Goal: Task Accomplishment & Management: Manage account settings

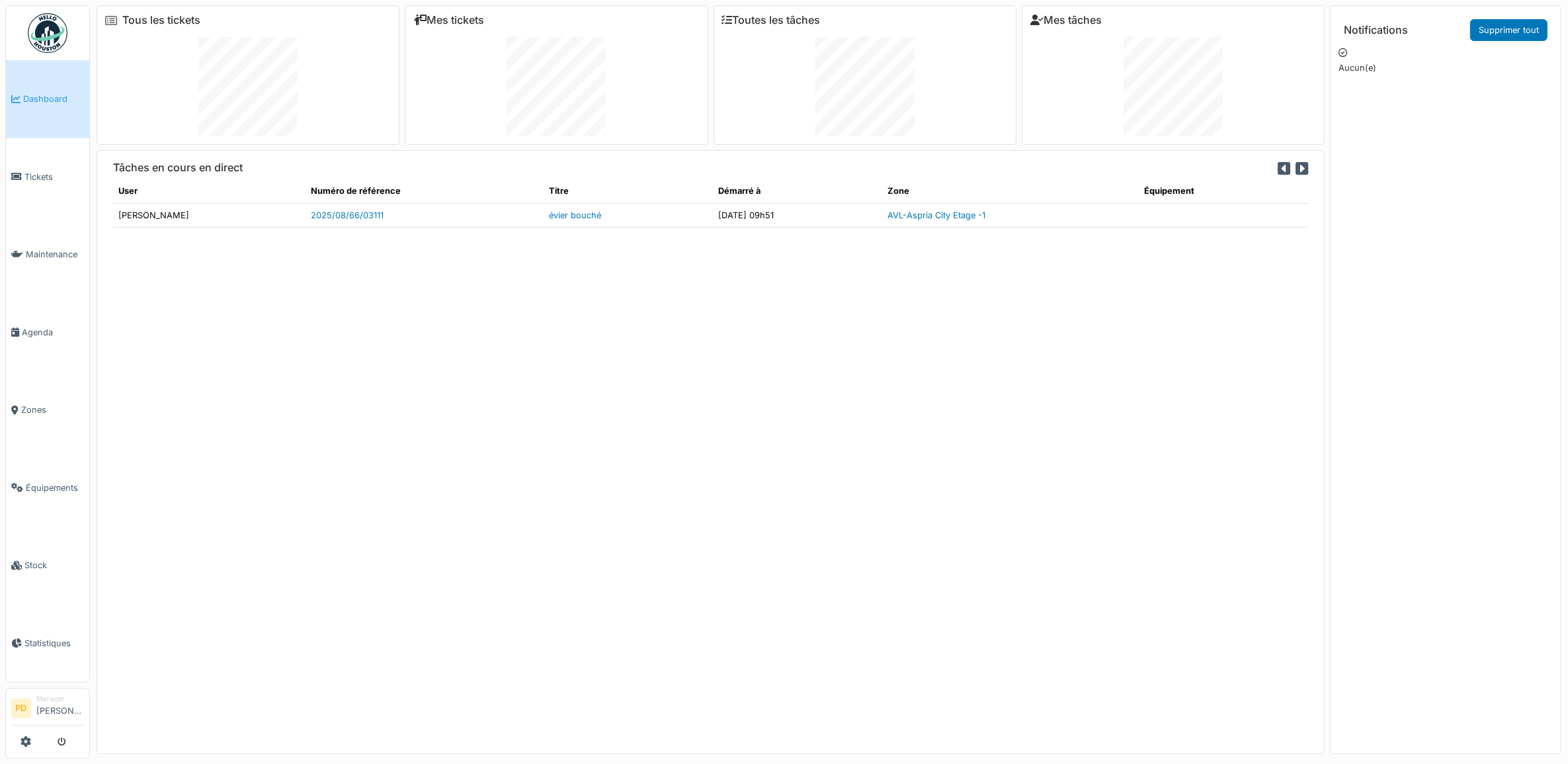
click at [66, 94] on span "Dashboard" at bounding box center [53, 99] width 61 height 12
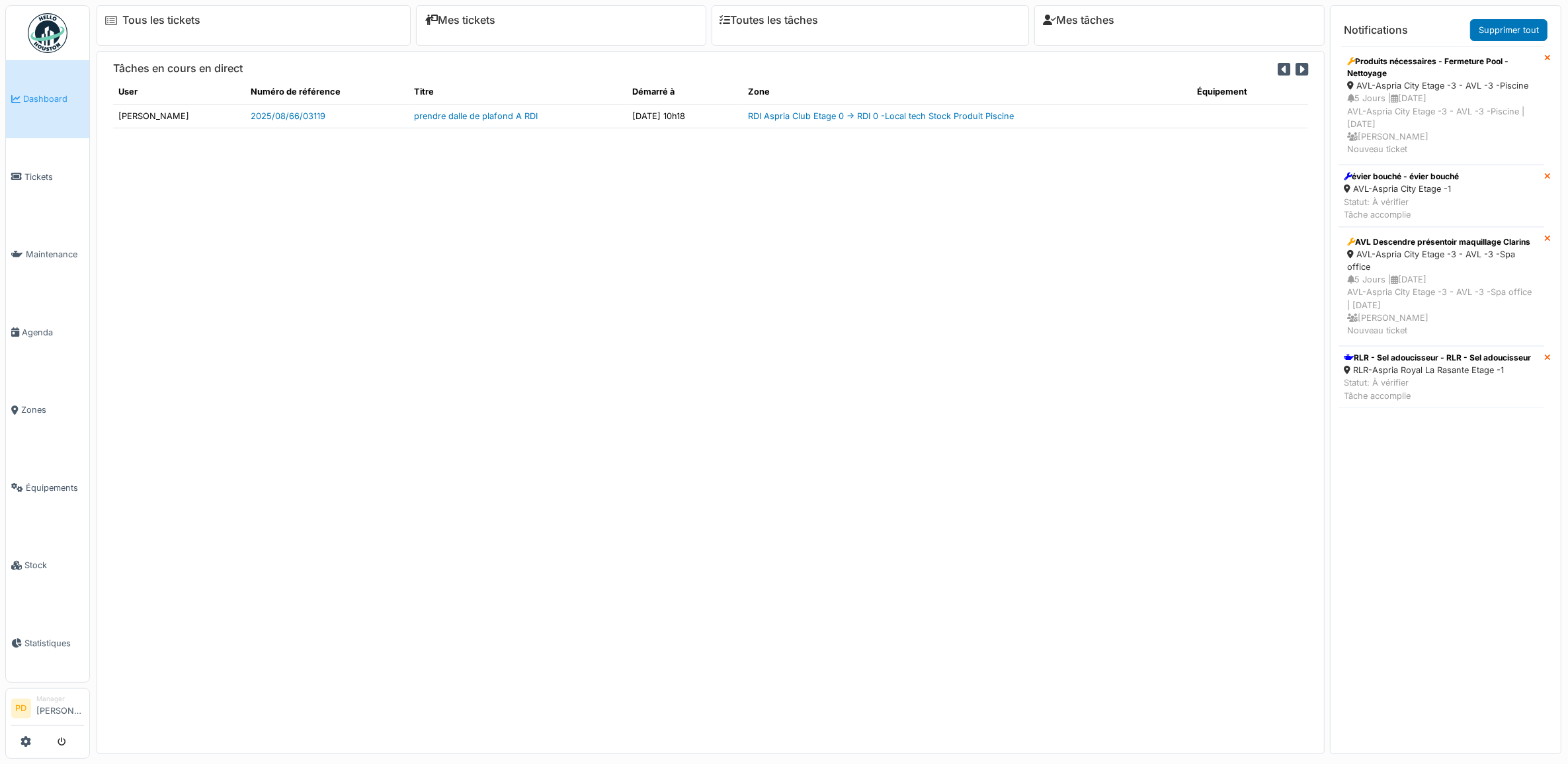
click at [66, 94] on span "Dashboard" at bounding box center [53, 99] width 61 height 12
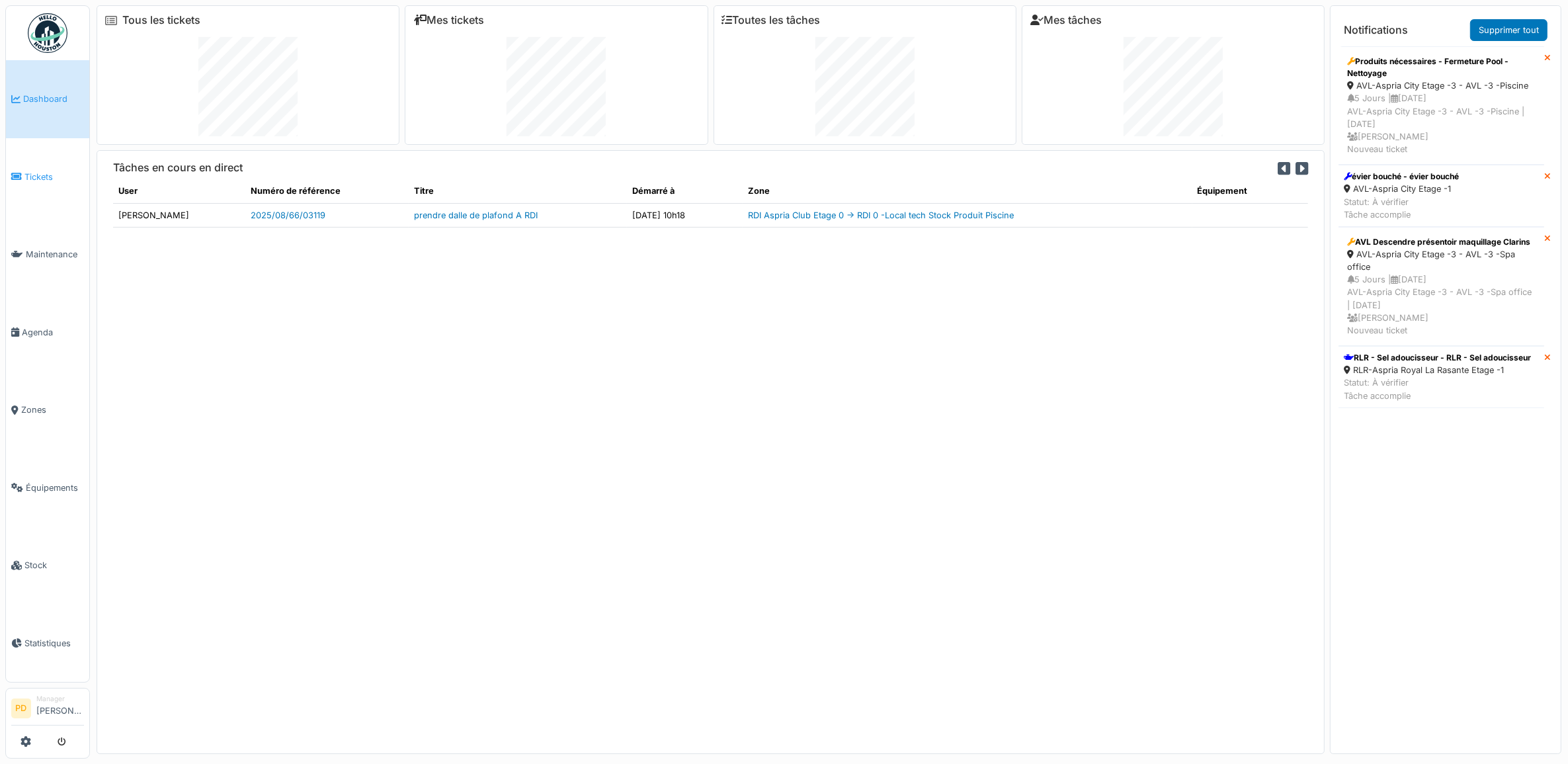
click at [42, 176] on span "Tickets" at bounding box center [54, 177] width 59 height 12
click at [30, 170] on span "Tickets" at bounding box center [54, 177] width 59 height 12
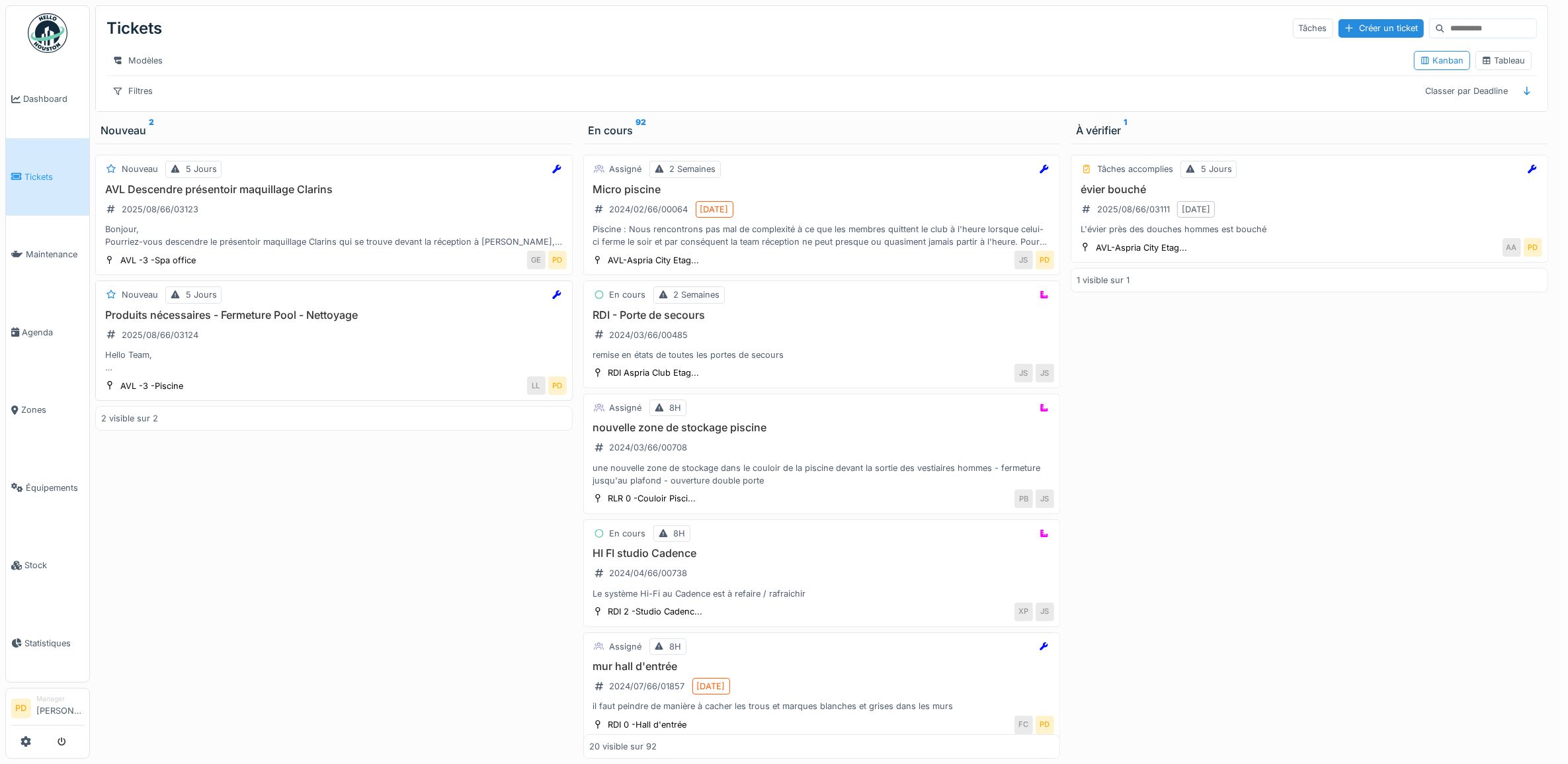
click at [334, 322] on h3 "Produits nécessaires - Fermeture Pool - Nettoyage" at bounding box center [334, 315] width 465 height 12
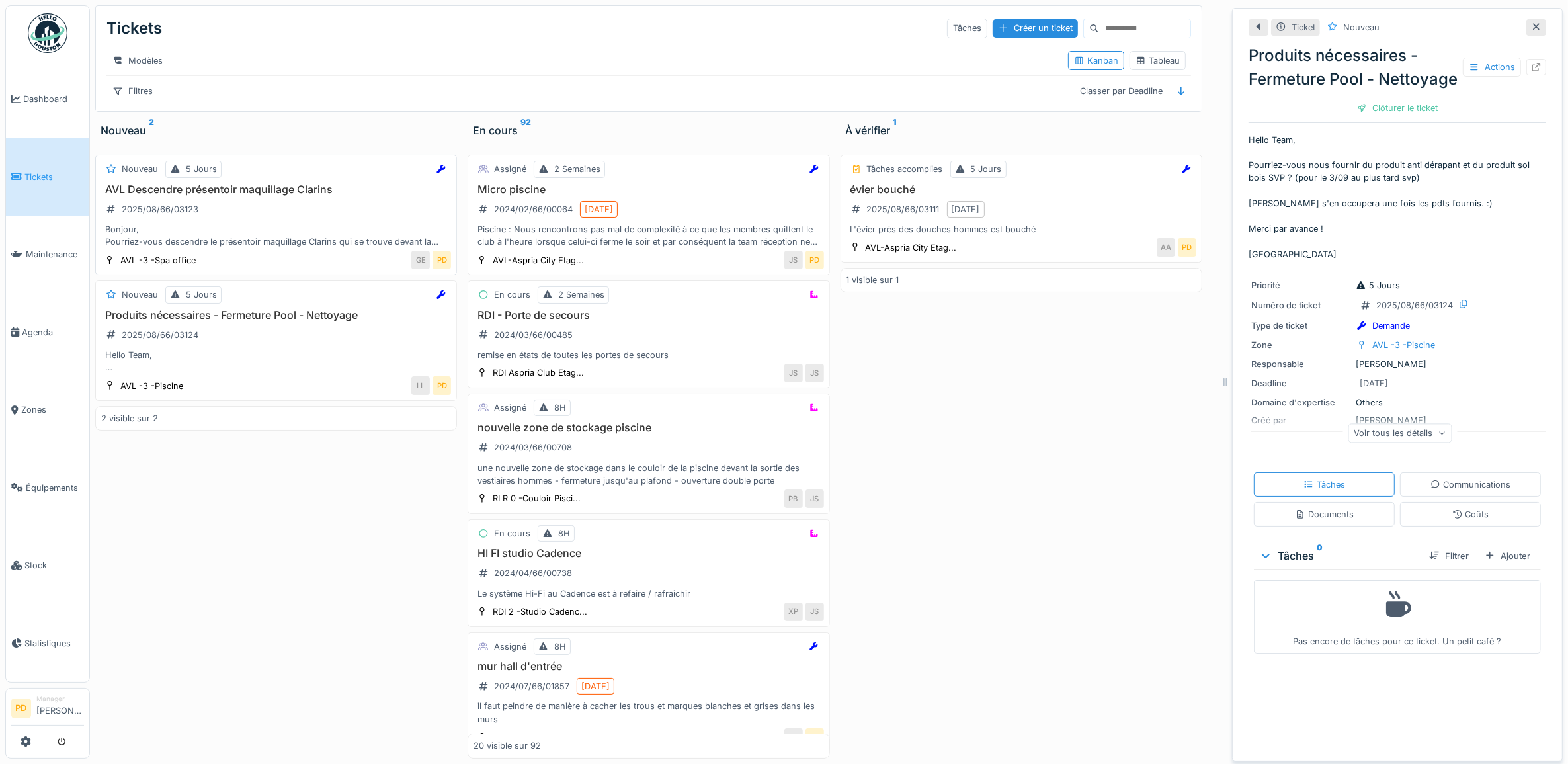
click at [286, 216] on div "AVL Descendre présentoir maquillage Clarins 2025/08/66/03123 Bonjour, Pourriez-…" at bounding box center [276, 216] width 350 height 65
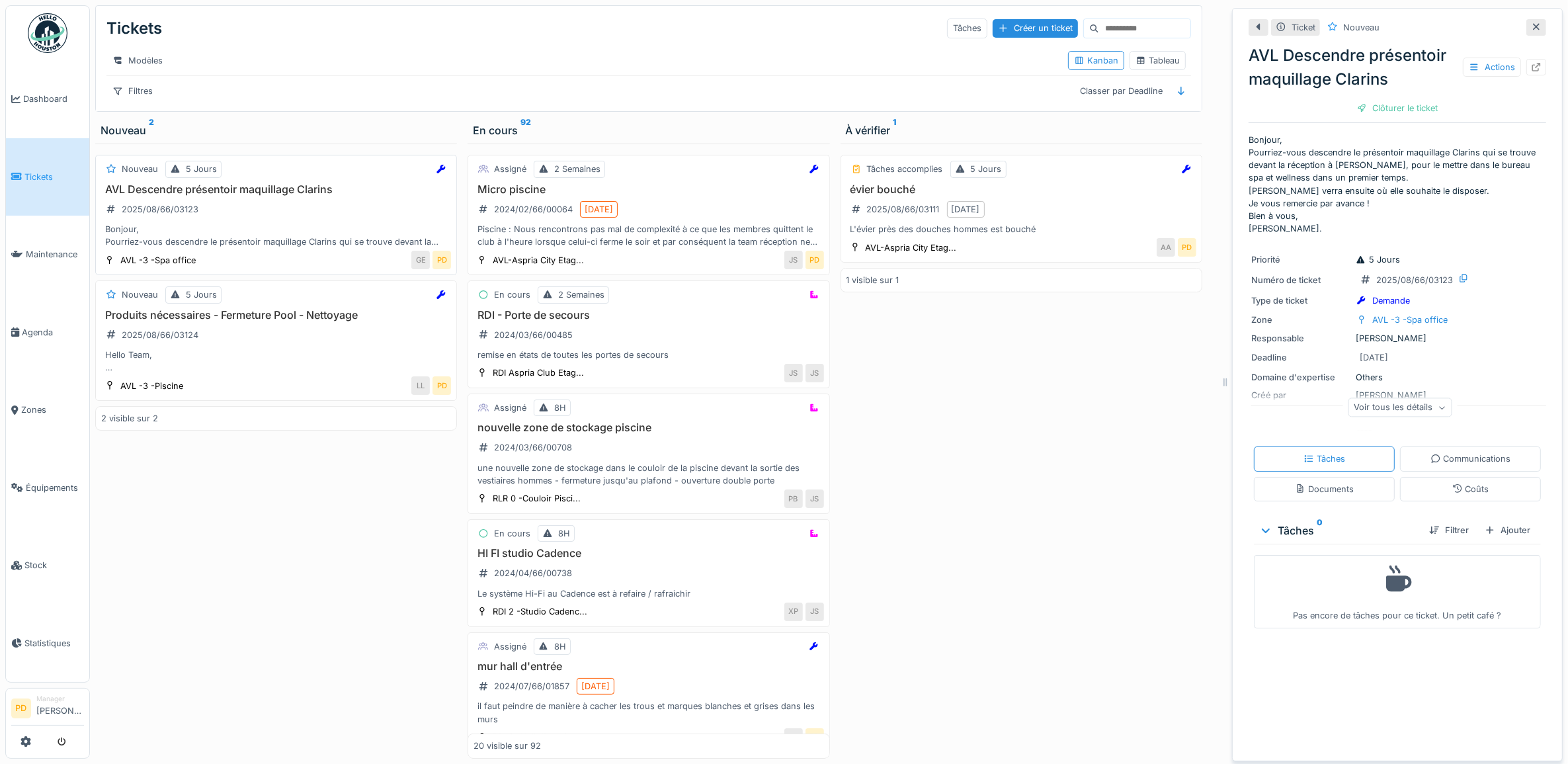
click at [294, 196] on h3 "AVL Descendre présentoir maquillage Clarins" at bounding box center [276, 189] width 350 height 12
click at [1032, 196] on h3 "évier bouché" at bounding box center [1021, 189] width 350 height 12
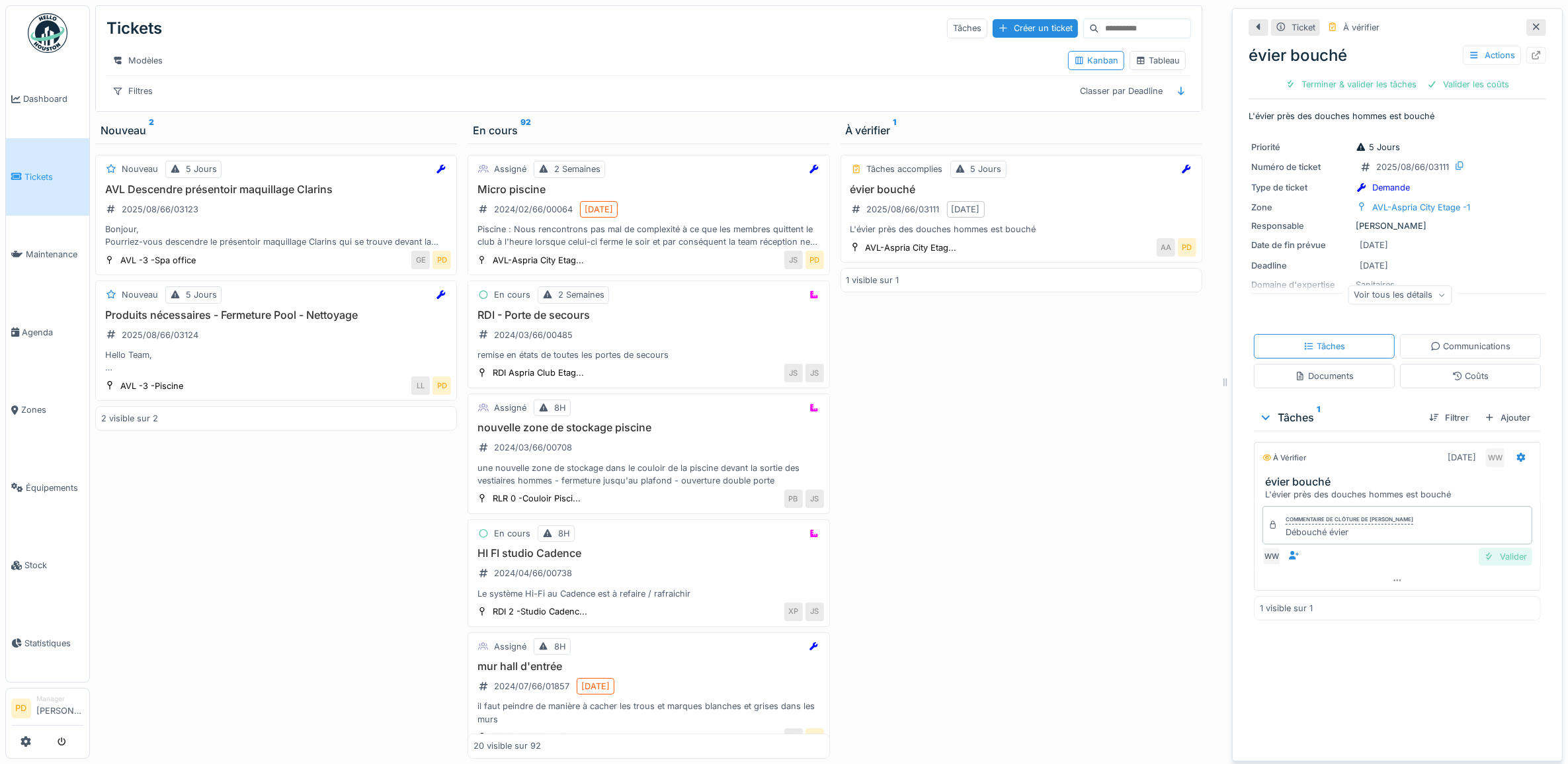
click at [1485, 564] on div "Valider" at bounding box center [1505, 557] width 54 height 18
click at [1323, 81] on div "Valider les coûts" at bounding box center [1352, 85] width 93 height 18
click at [1378, 81] on div "Clôturer le ticket" at bounding box center [1398, 85] width 92 height 18
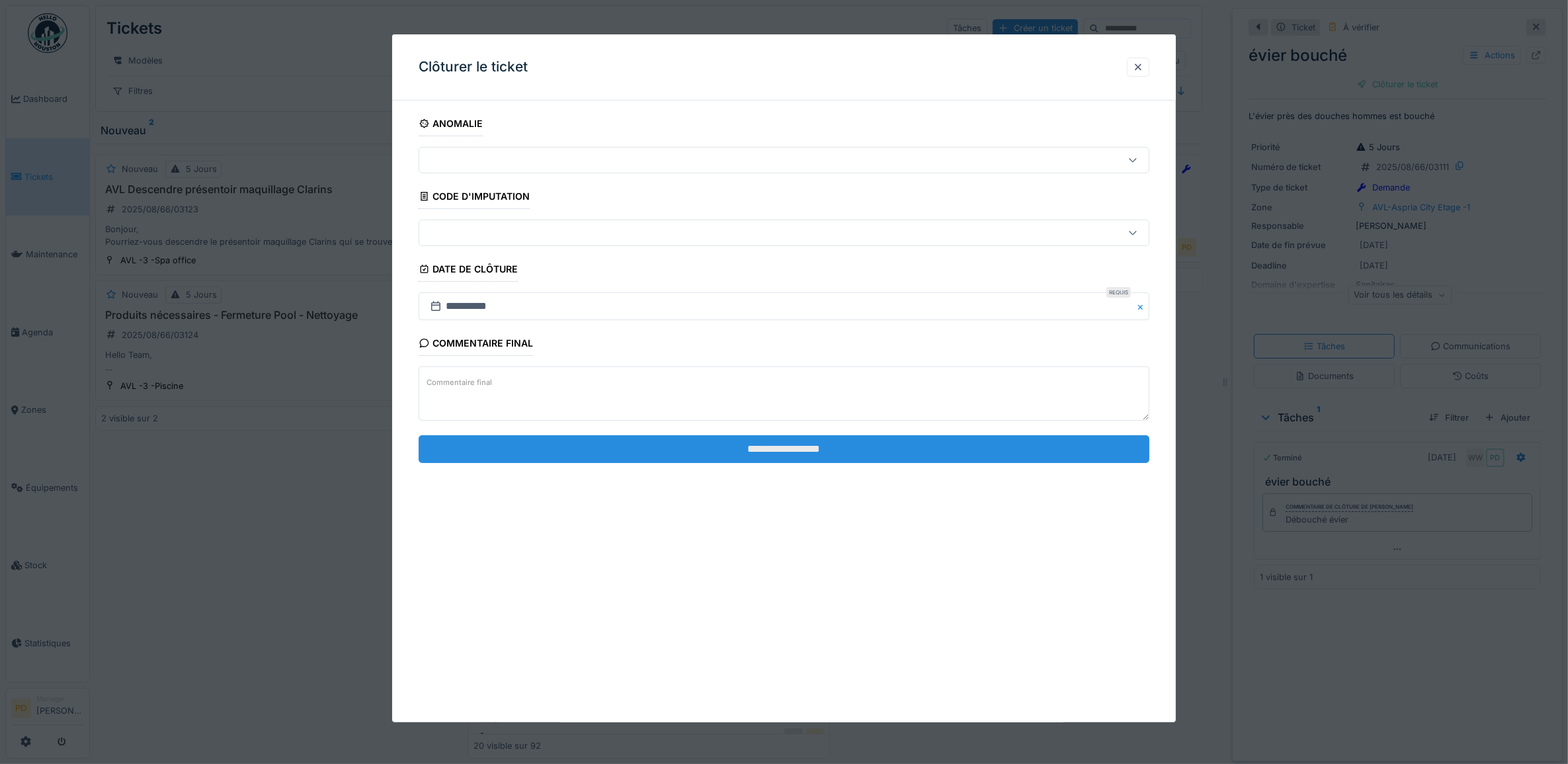
click at [897, 454] on input "**********" at bounding box center [784, 449] width 732 height 28
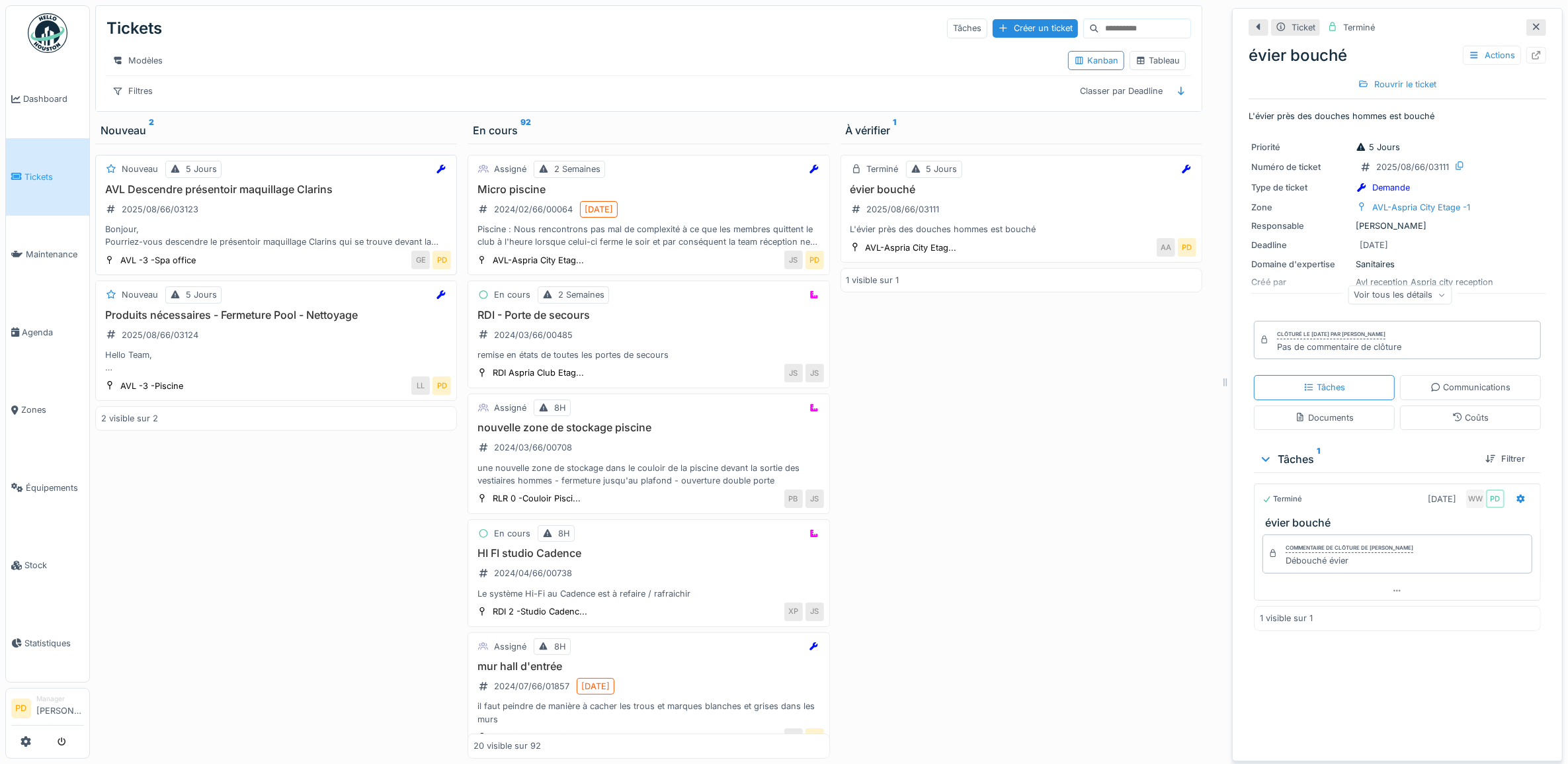
click at [219, 196] on h3 "AVL Descendre présentoir maquillage Clarins" at bounding box center [276, 189] width 350 height 12
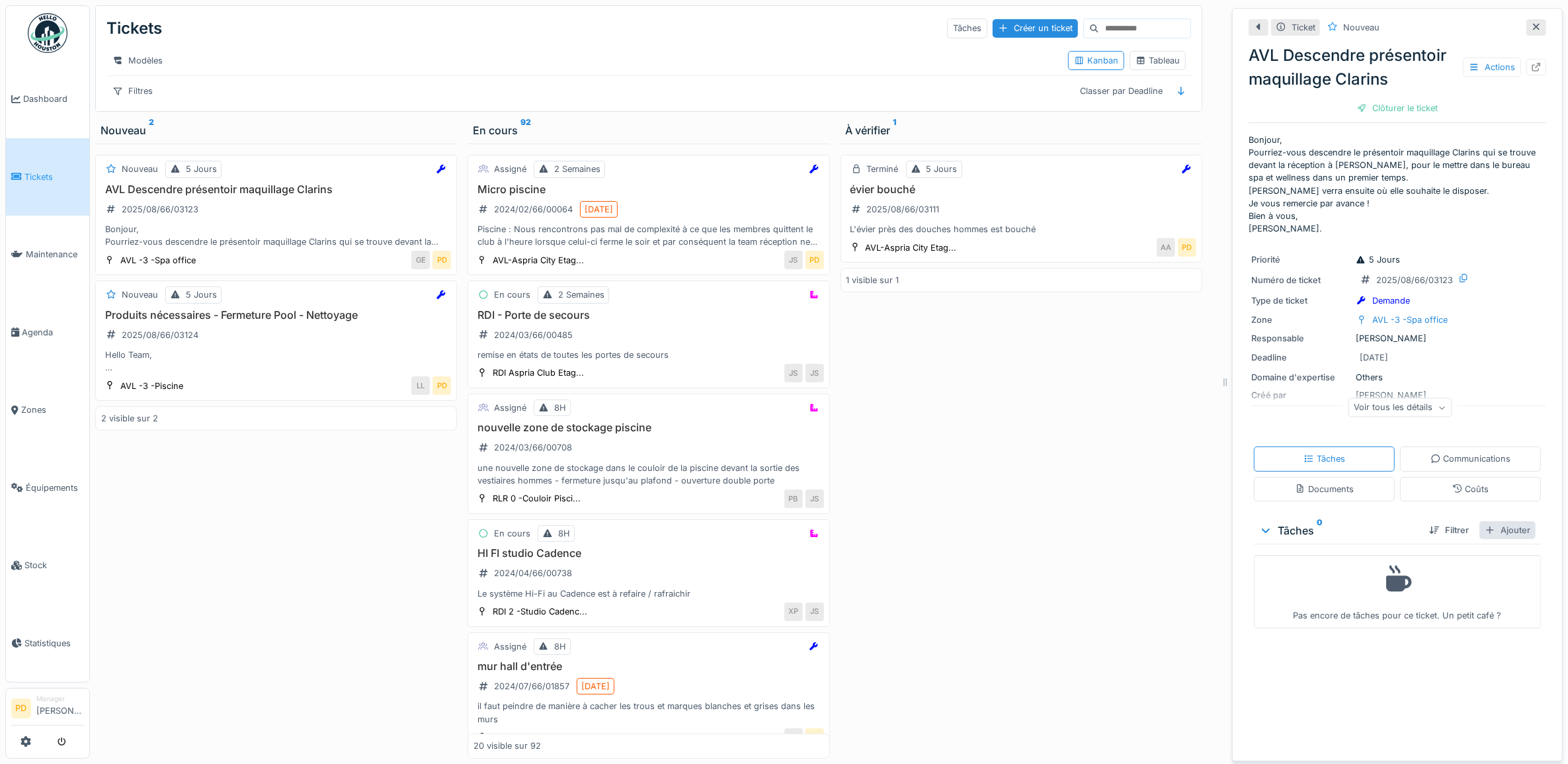
click at [1500, 532] on div "Ajouter" at bounding box center [1507, 530] width 57 height 18
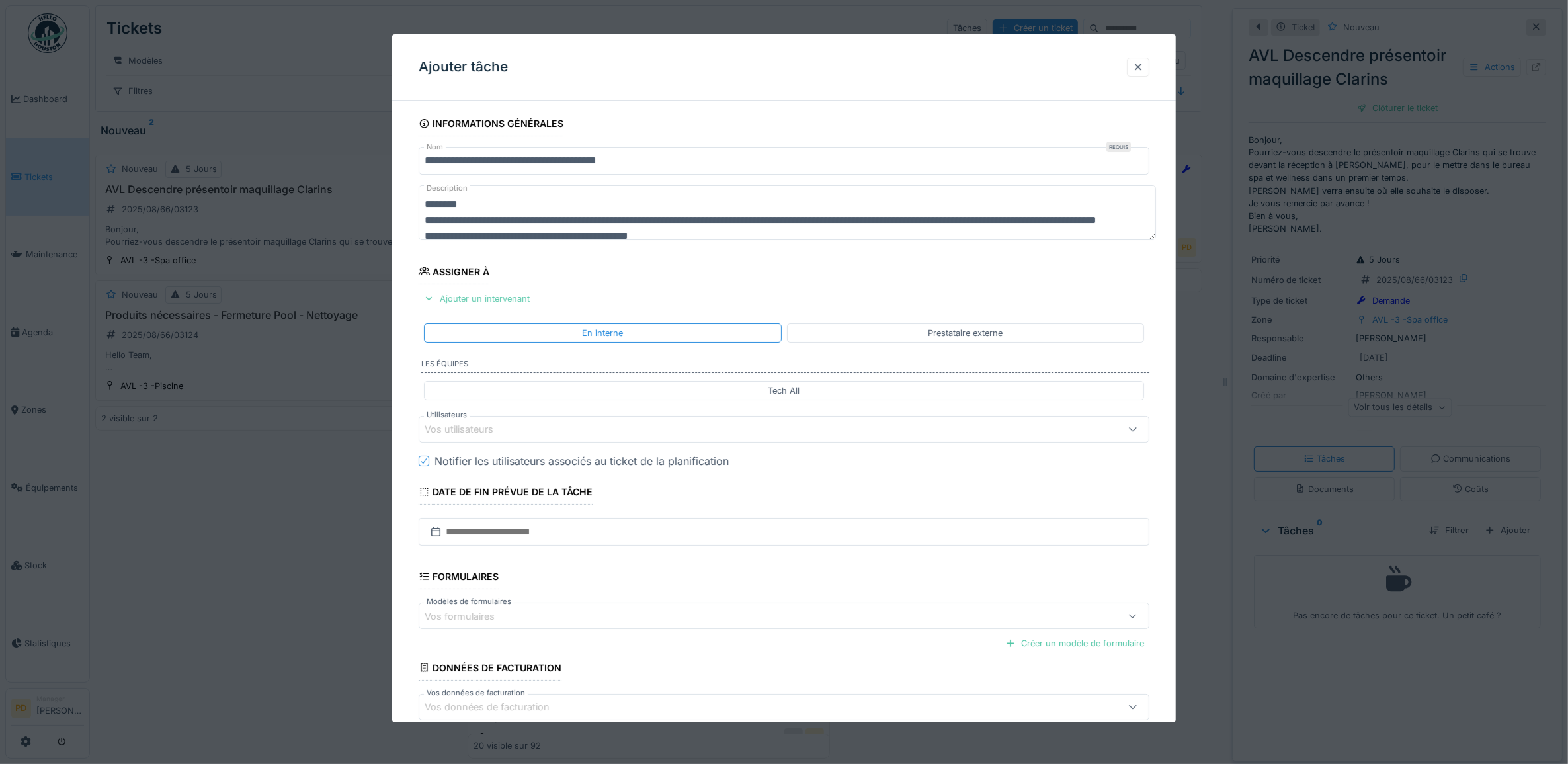
click at [502, 299] on div "Ajouter un intervenant" at bounding box center [476, 299] width 117 height 18
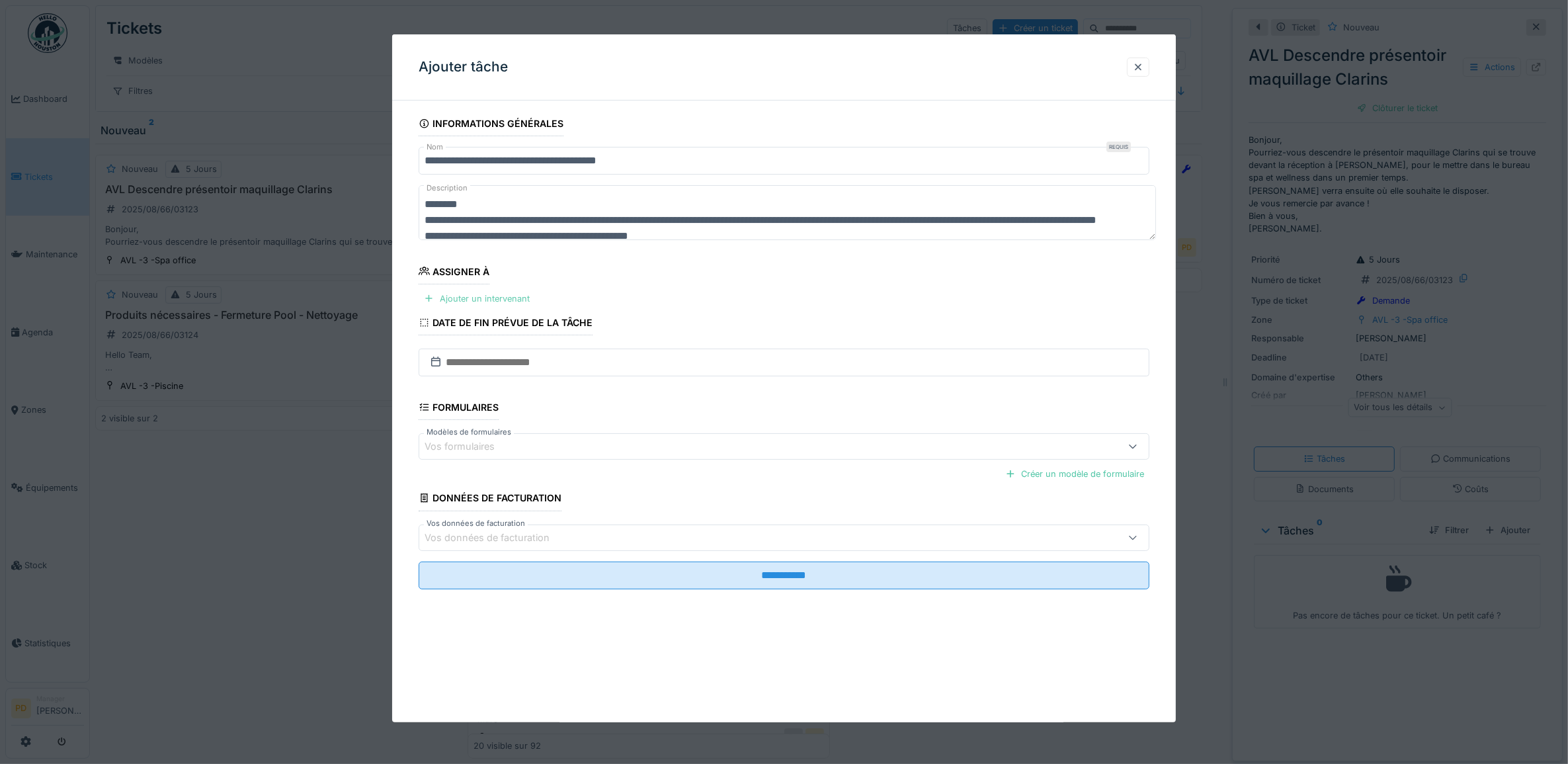
click at [498, 305] on div "Ajouter un intervenant" at bounding box center [476, 299] width 117 height 18
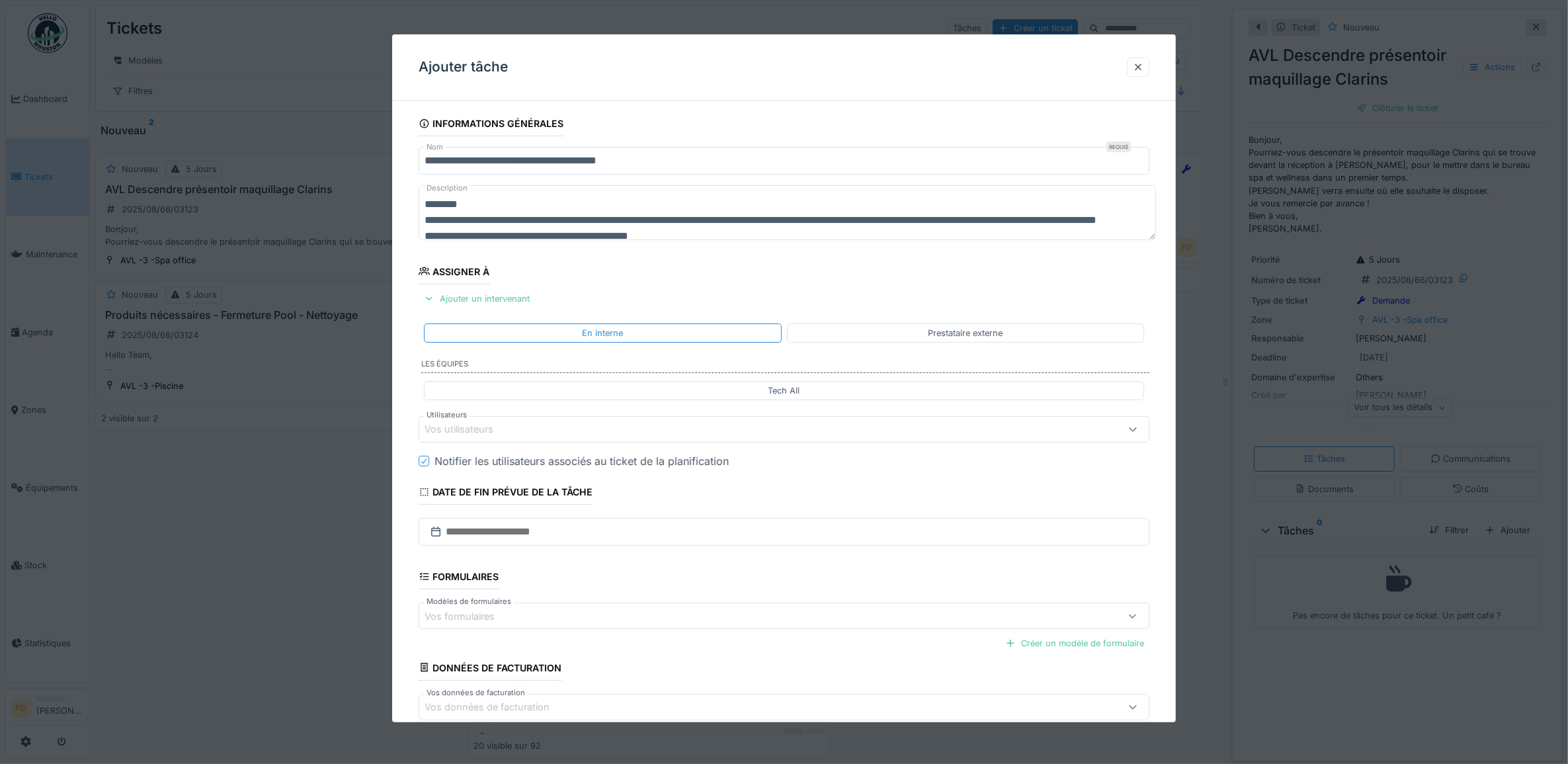
click at [512, 430] on div "Vos utilisateurs" at bounding box center [743, 429] width 637 height 14
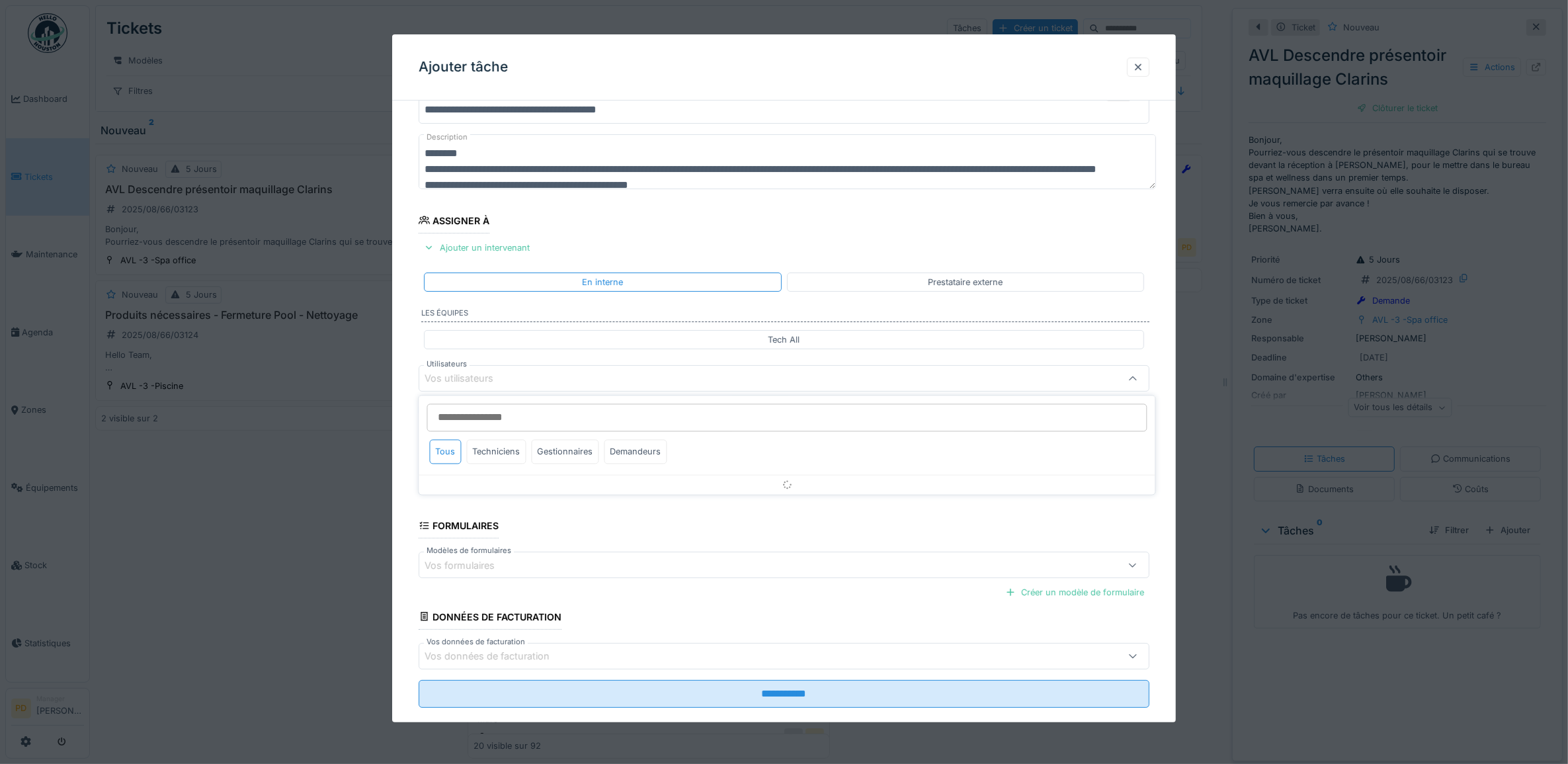
scroll to position [53, 0]
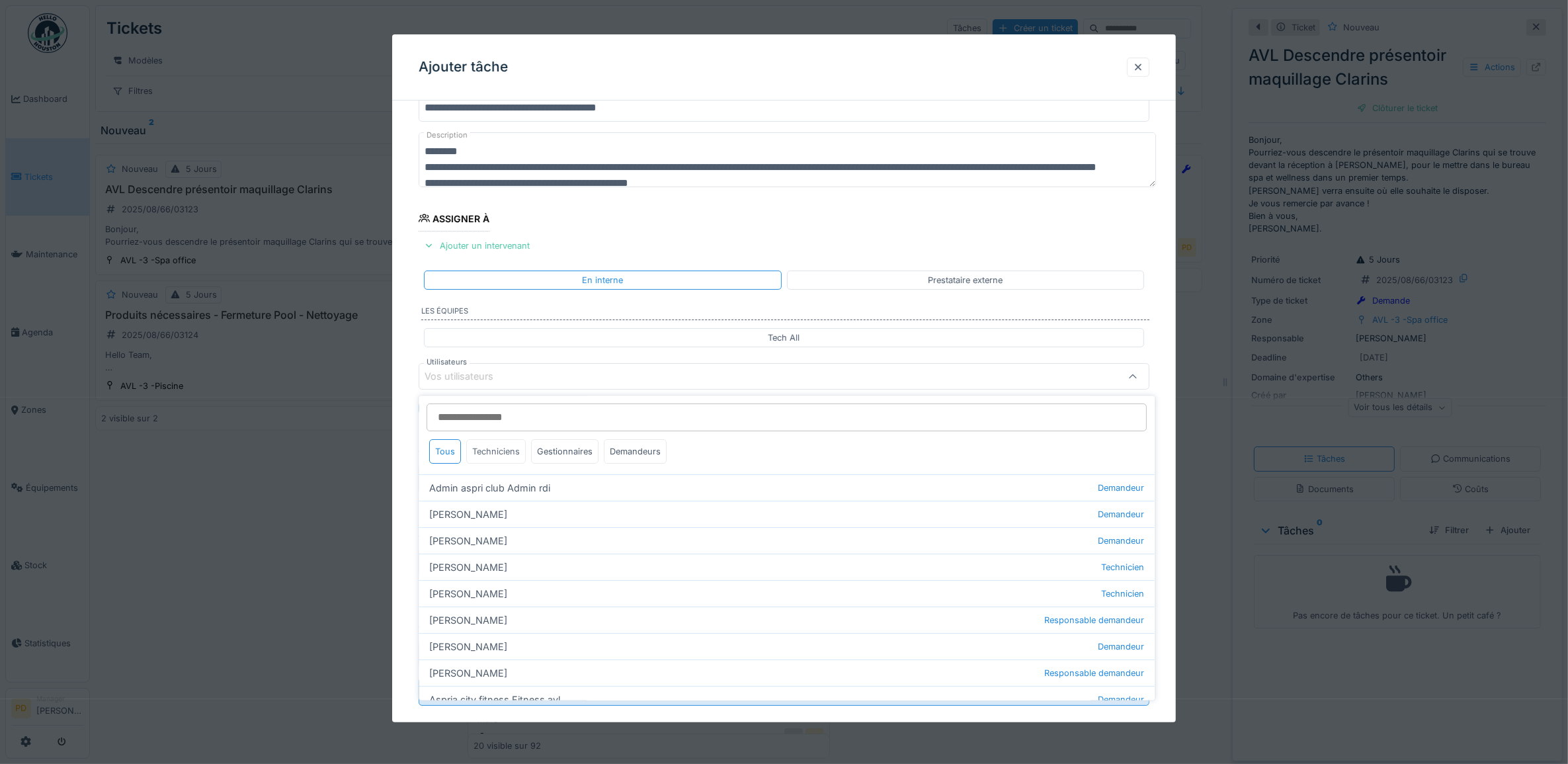
click at [507, 451] on div "Techniciens" at bounding box center [496, 452] width 59 height 25
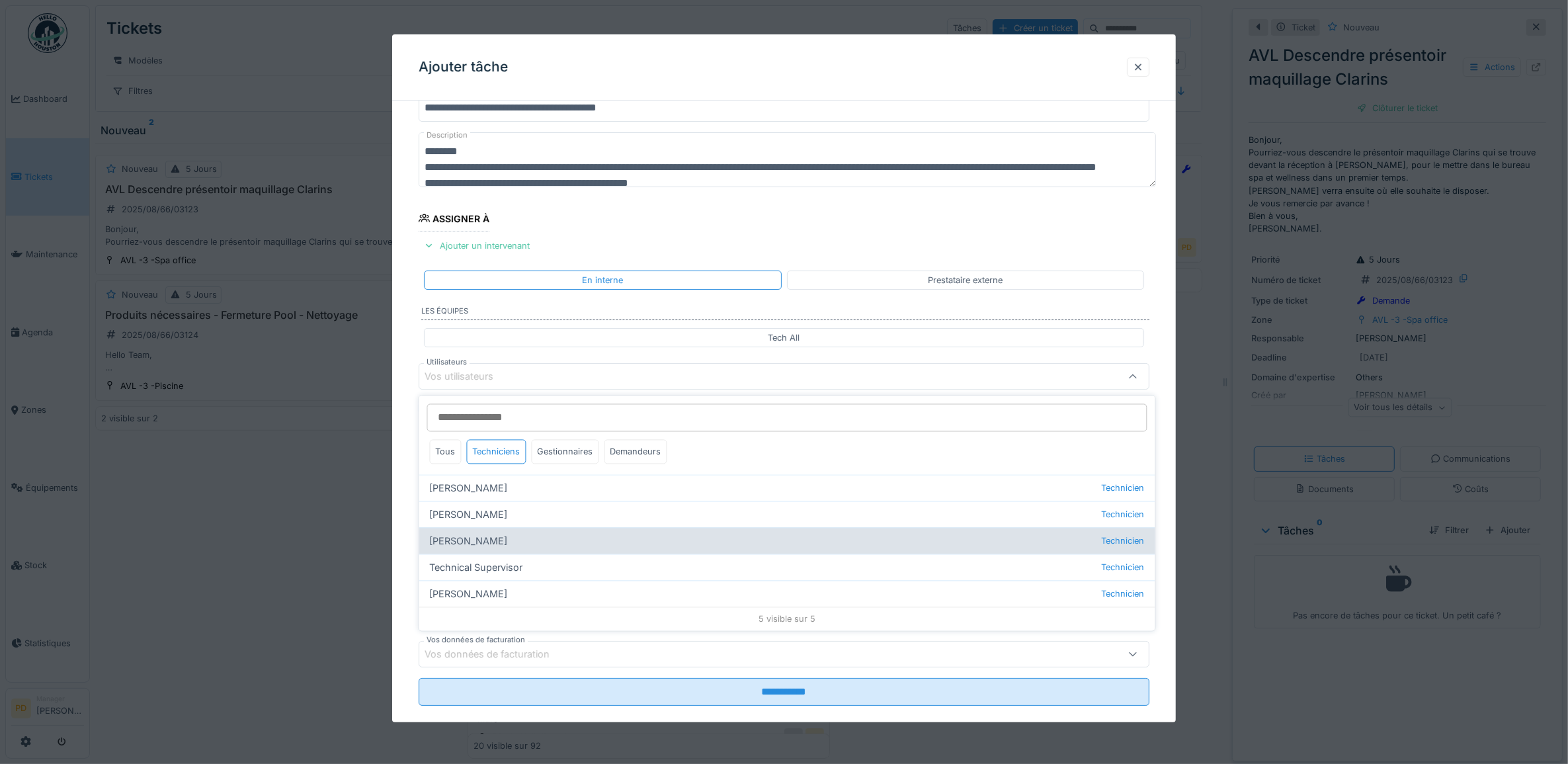
click at [483, 543] on div "Florian Sappart Technicien" at bounding box center [787, 541] width 736 height 27
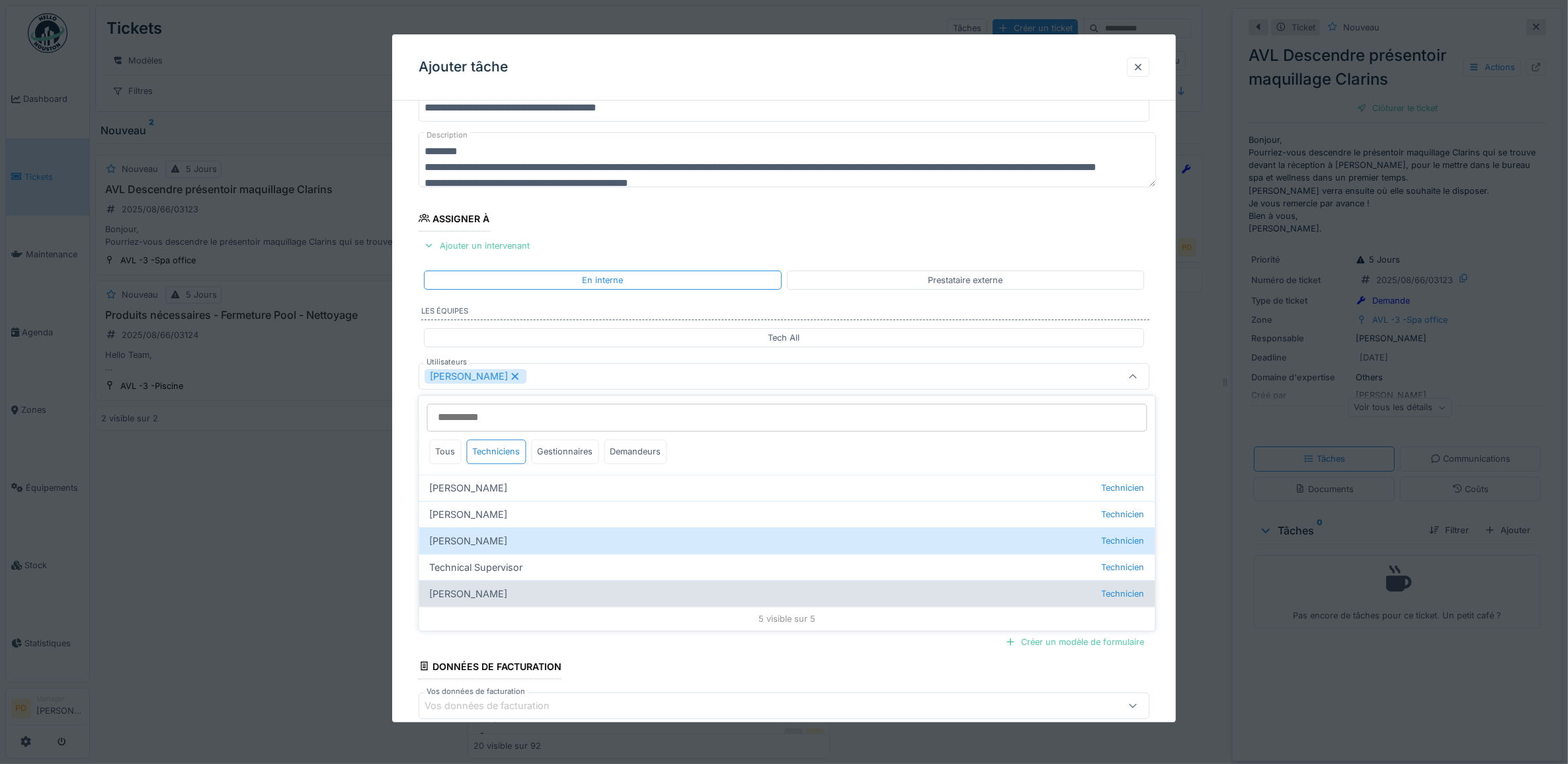
click at [493, 594] on div "Wojciech Wierozebski Technicien" at bounding box center [787, 594] width 736 height 27
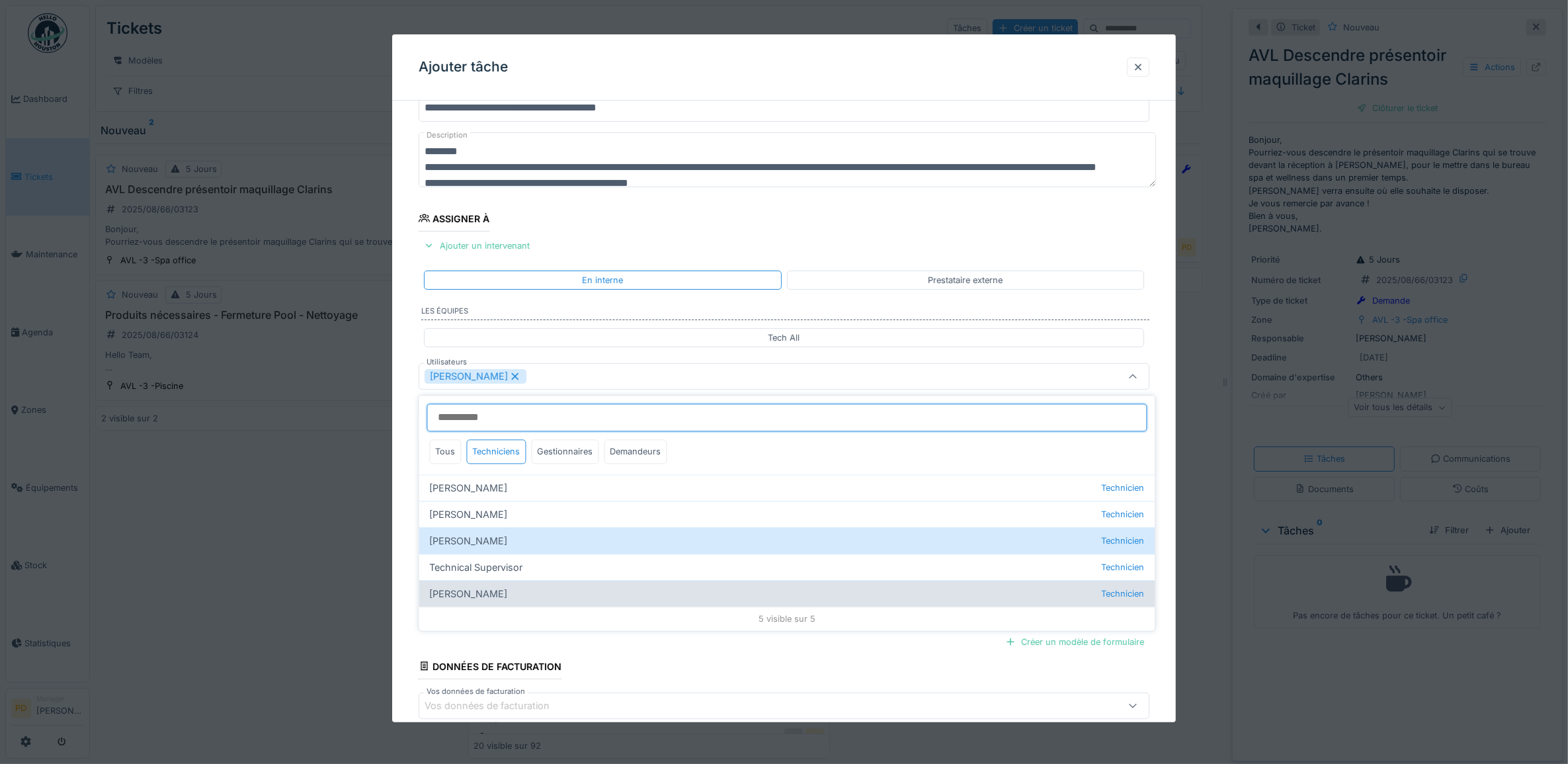
type input "**********"
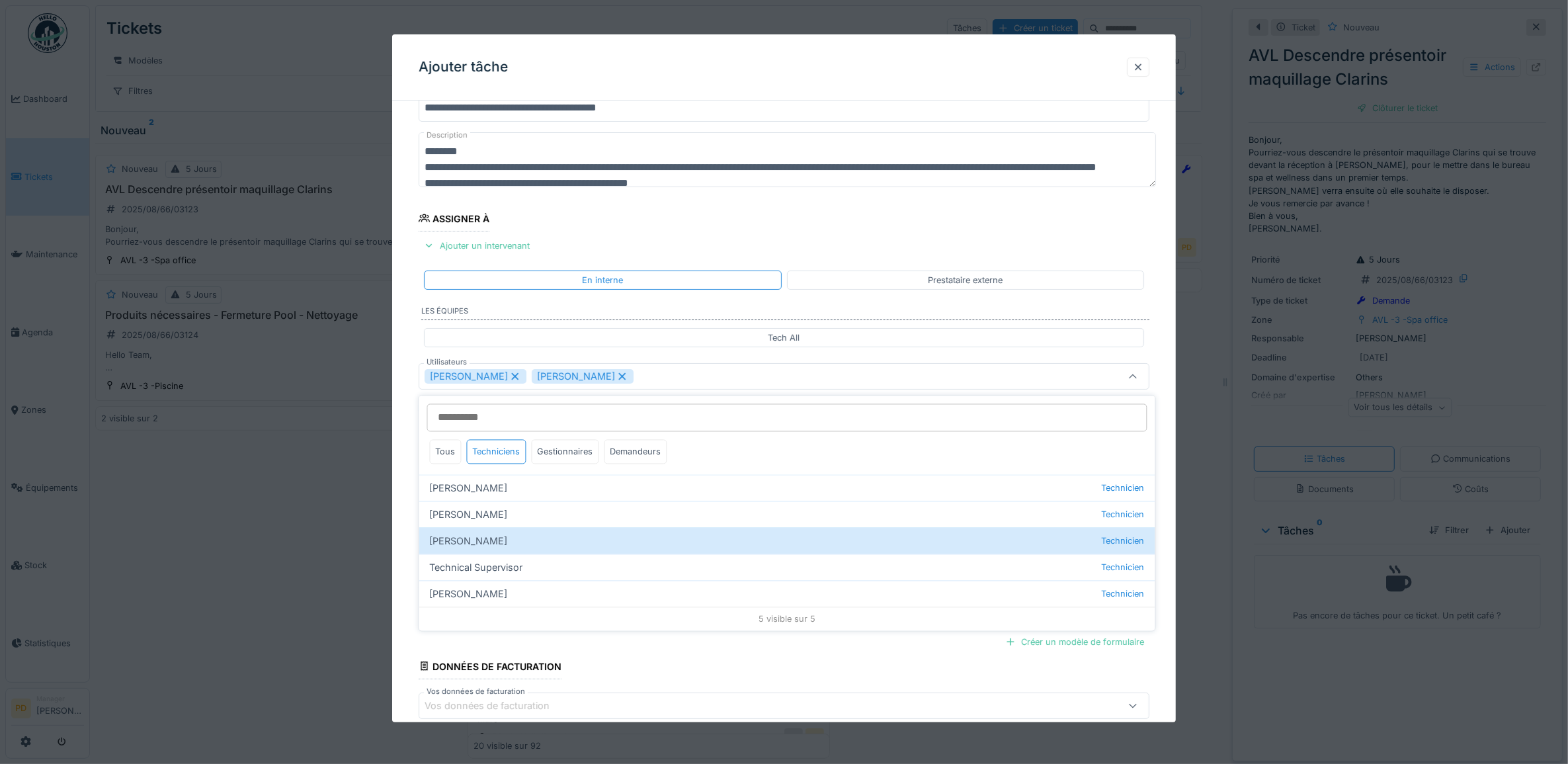
click at [405, 337] on div "**********" at bounding box center [784, 426] width 784 height 736
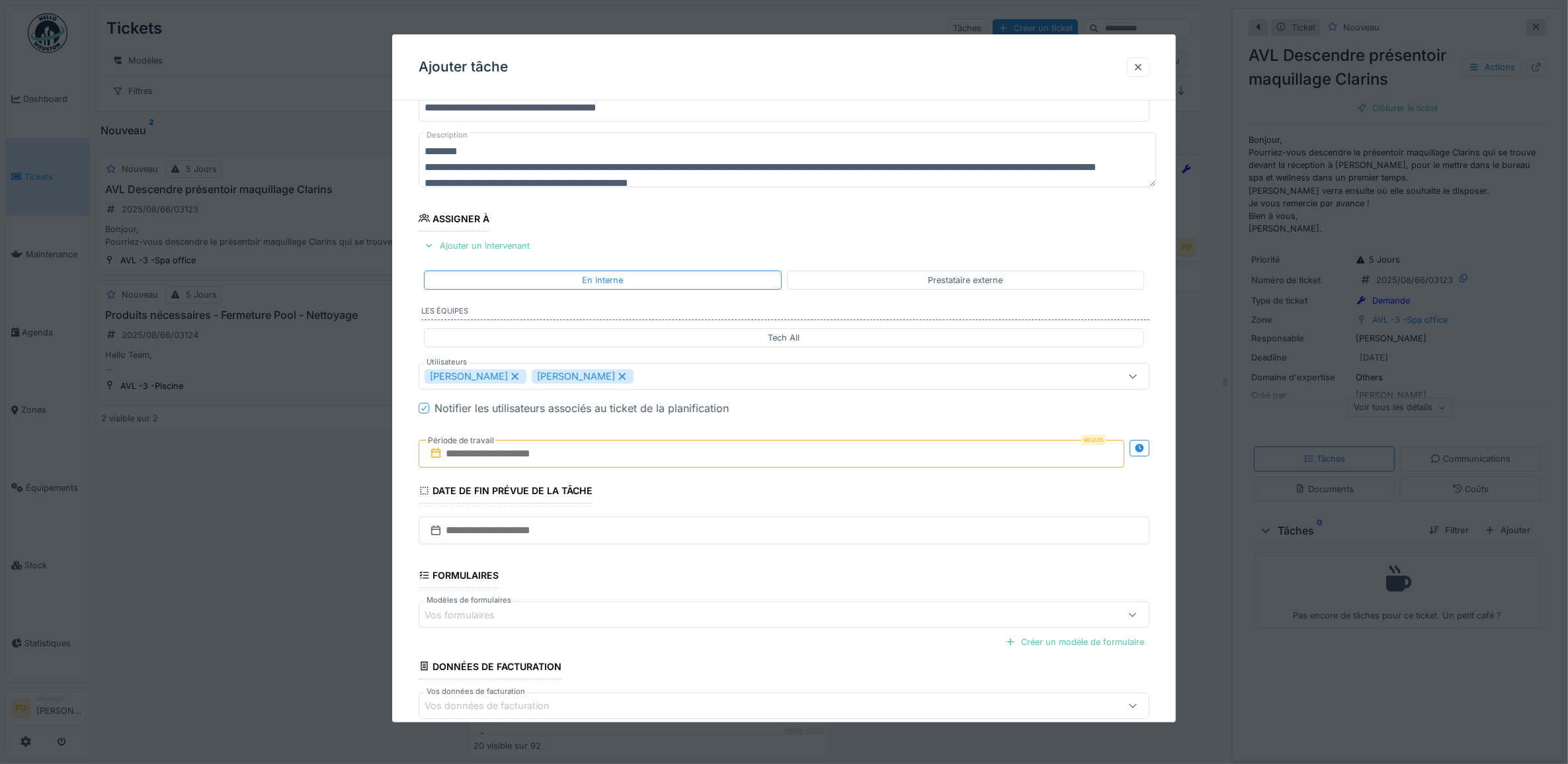
click at [528, 448] on input "text" at bounding box center [771, 453] width 707 height 28
click at [774, 581] on div "14" at bounding box center [775, 584] width 18 height 18
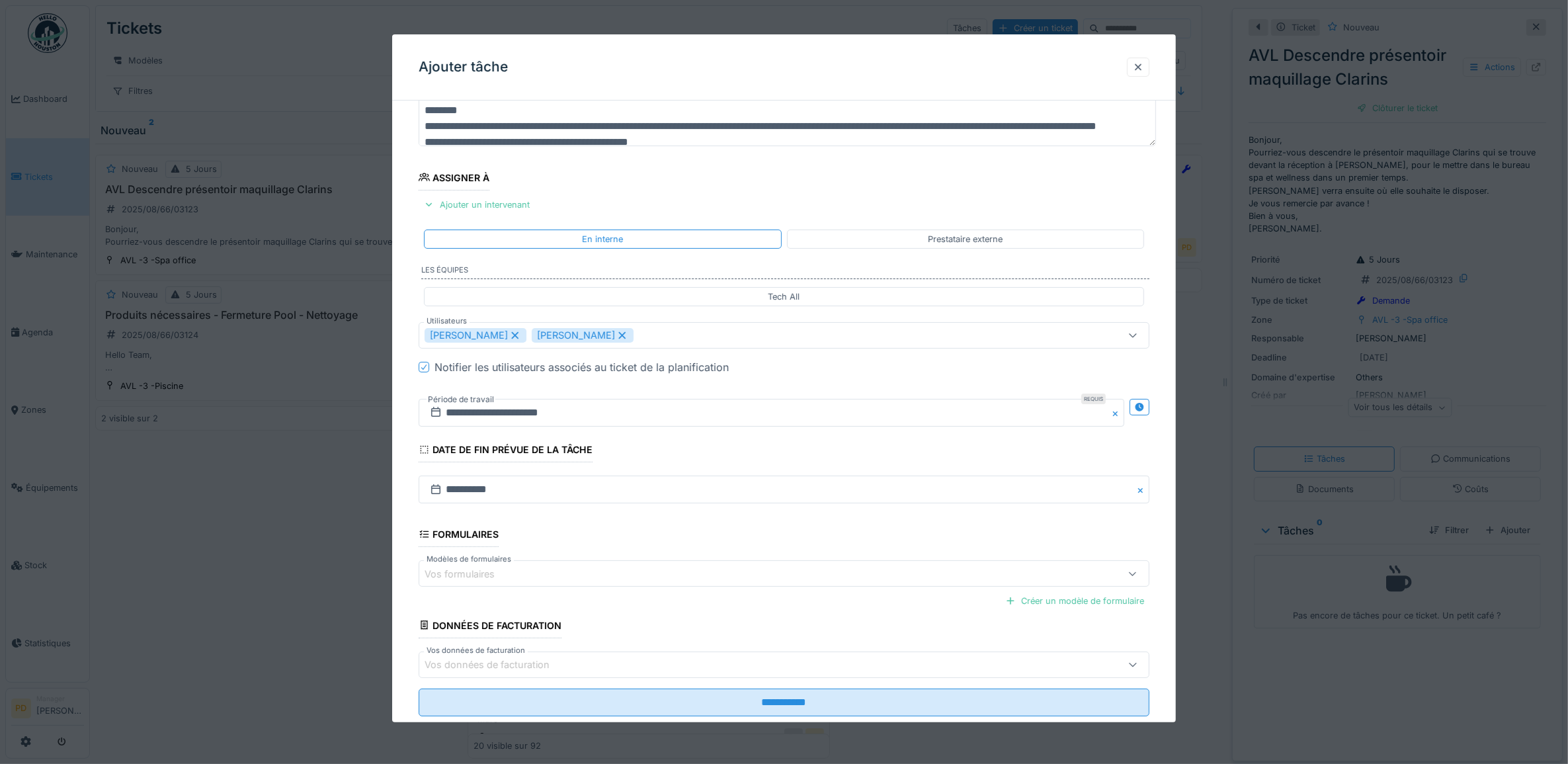
scroll to position [127, 0]
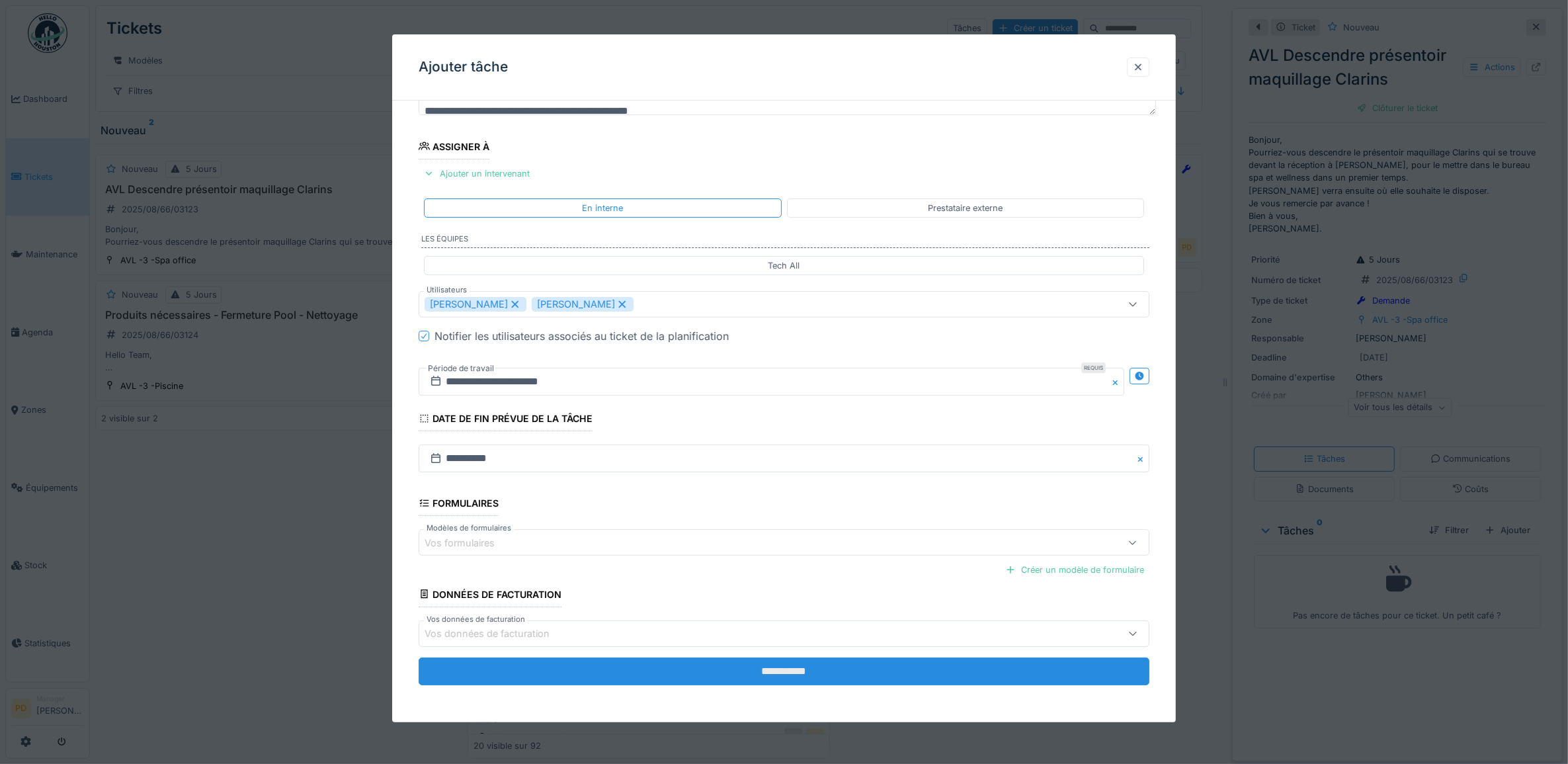
click at [782, 673] on input "**********" at bounding box center [784, 671] width 732 height 28
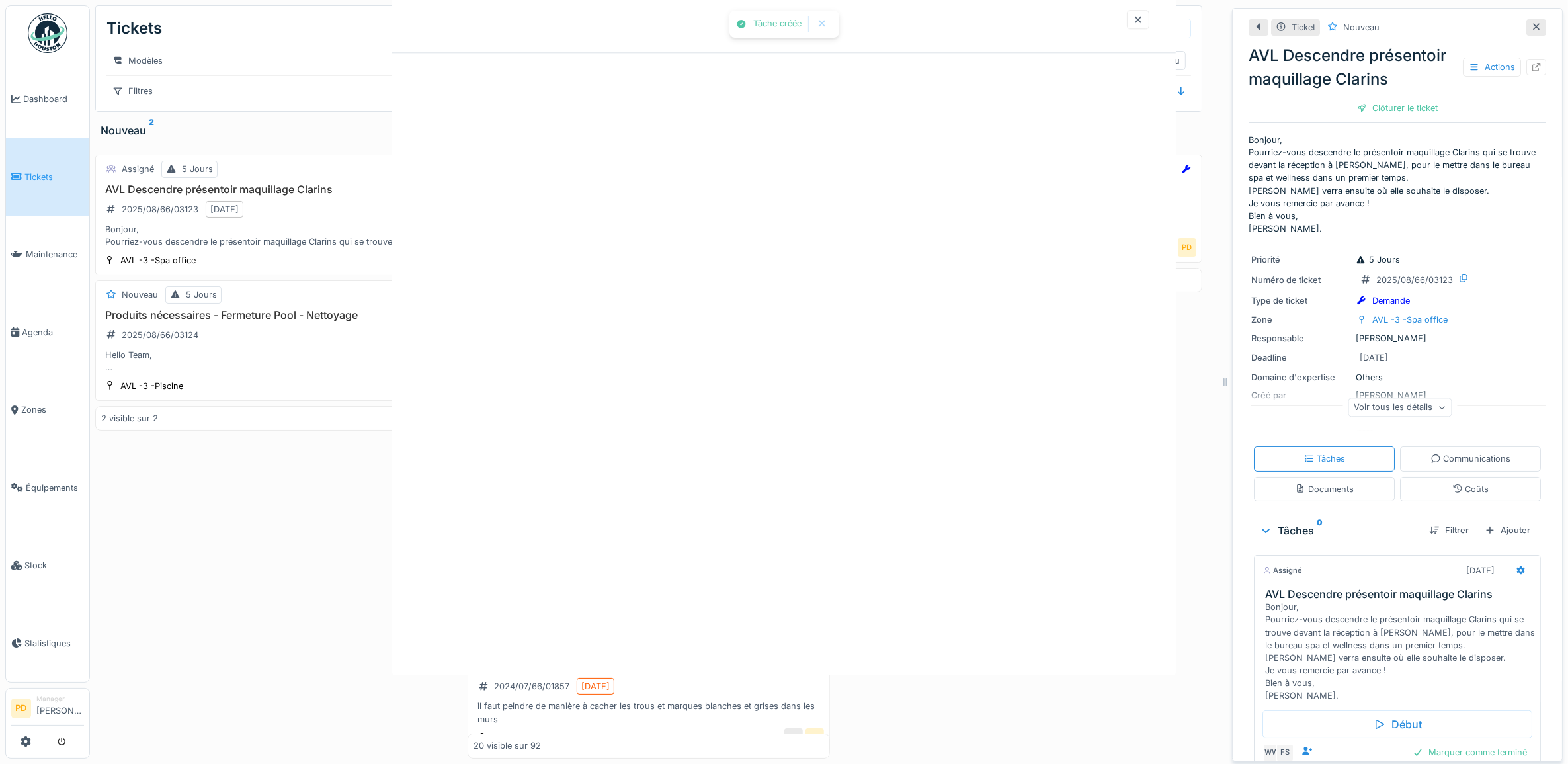
scroll to position [0, 0]
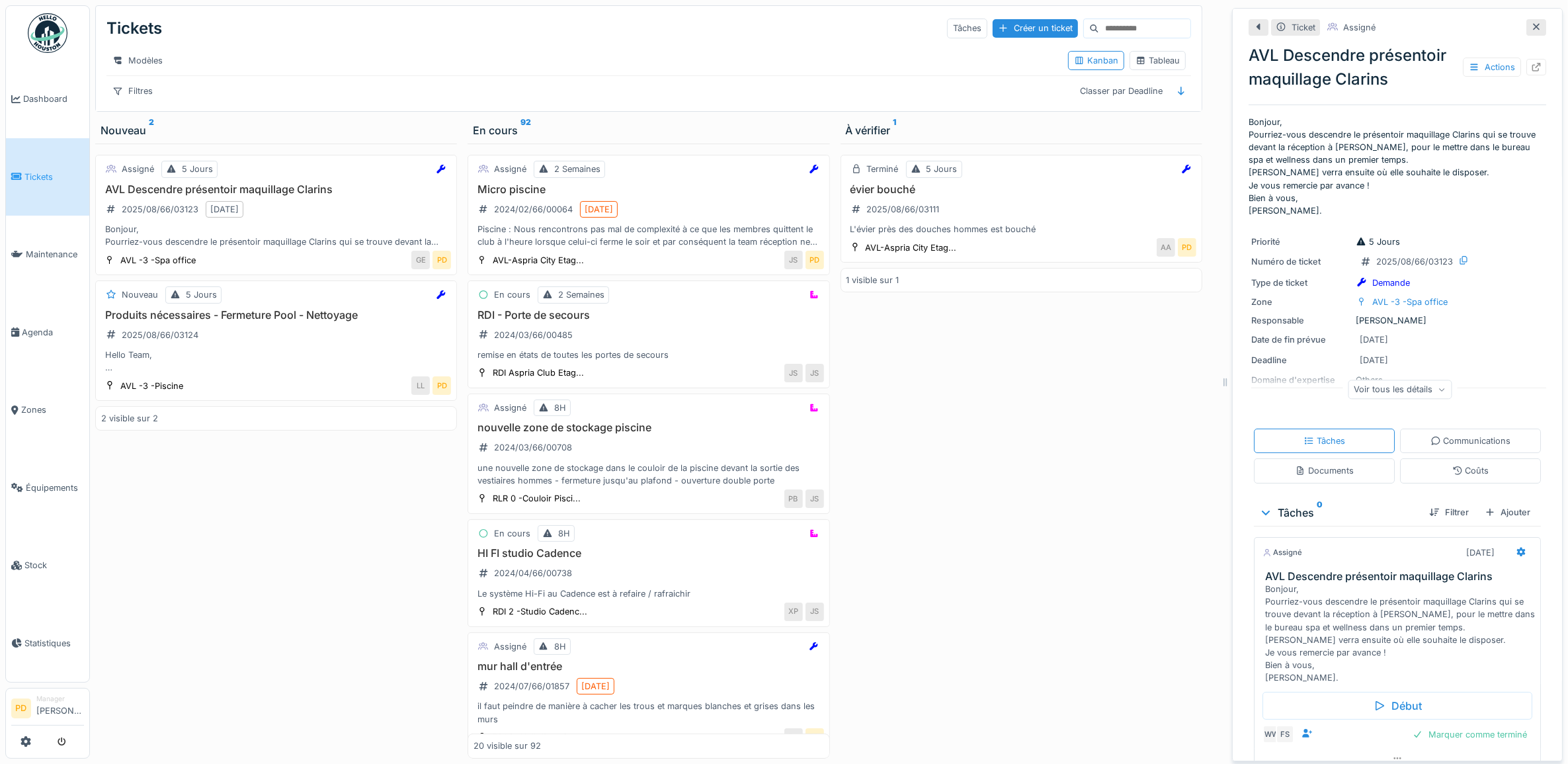
click at [37, 166] on link "Tickets" at bounding box center [48, 177] width 83 height 78
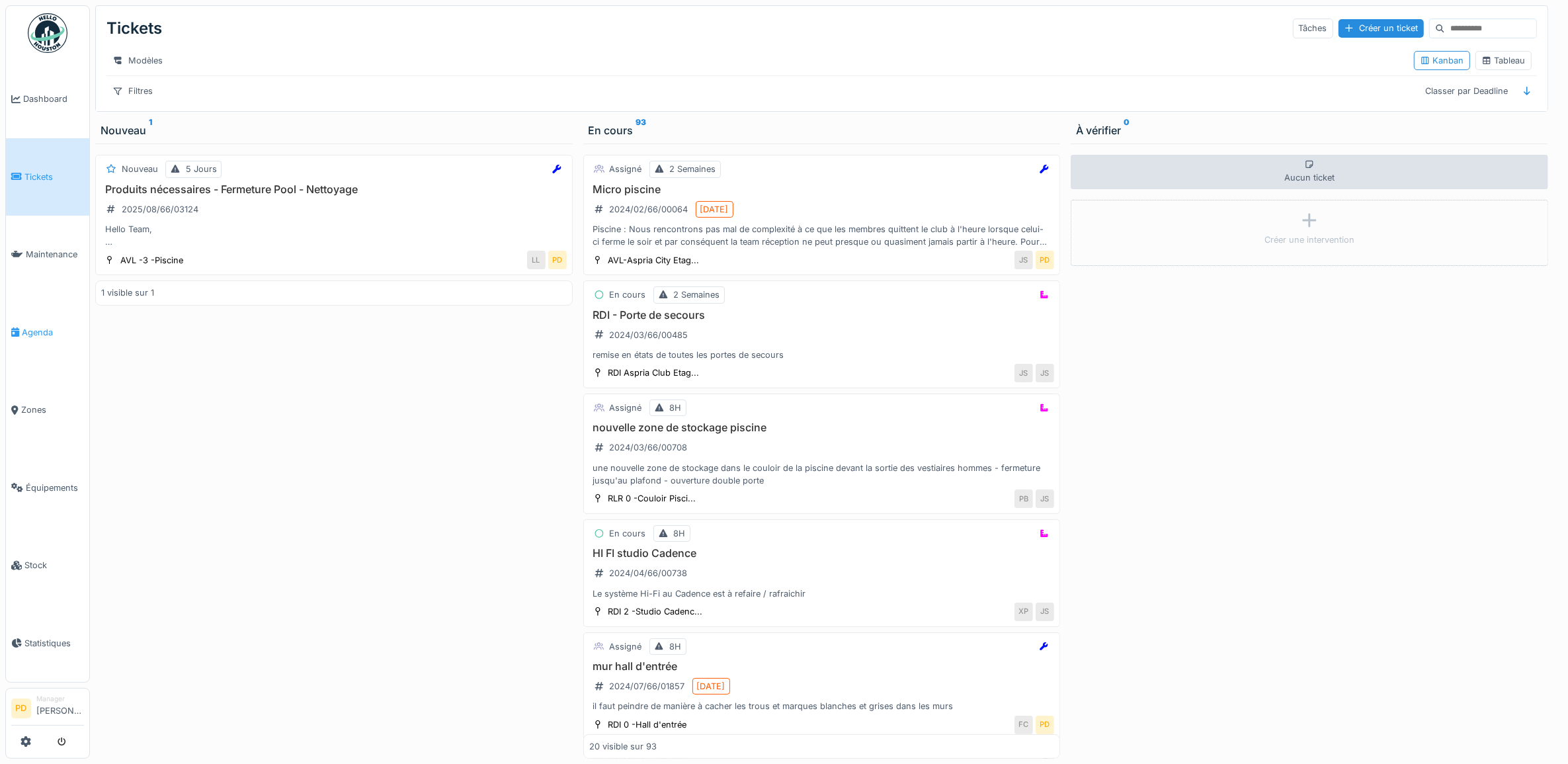
click at [47, 326] on span "Agenda" at bounding box center [52, 333] width 62 height 12
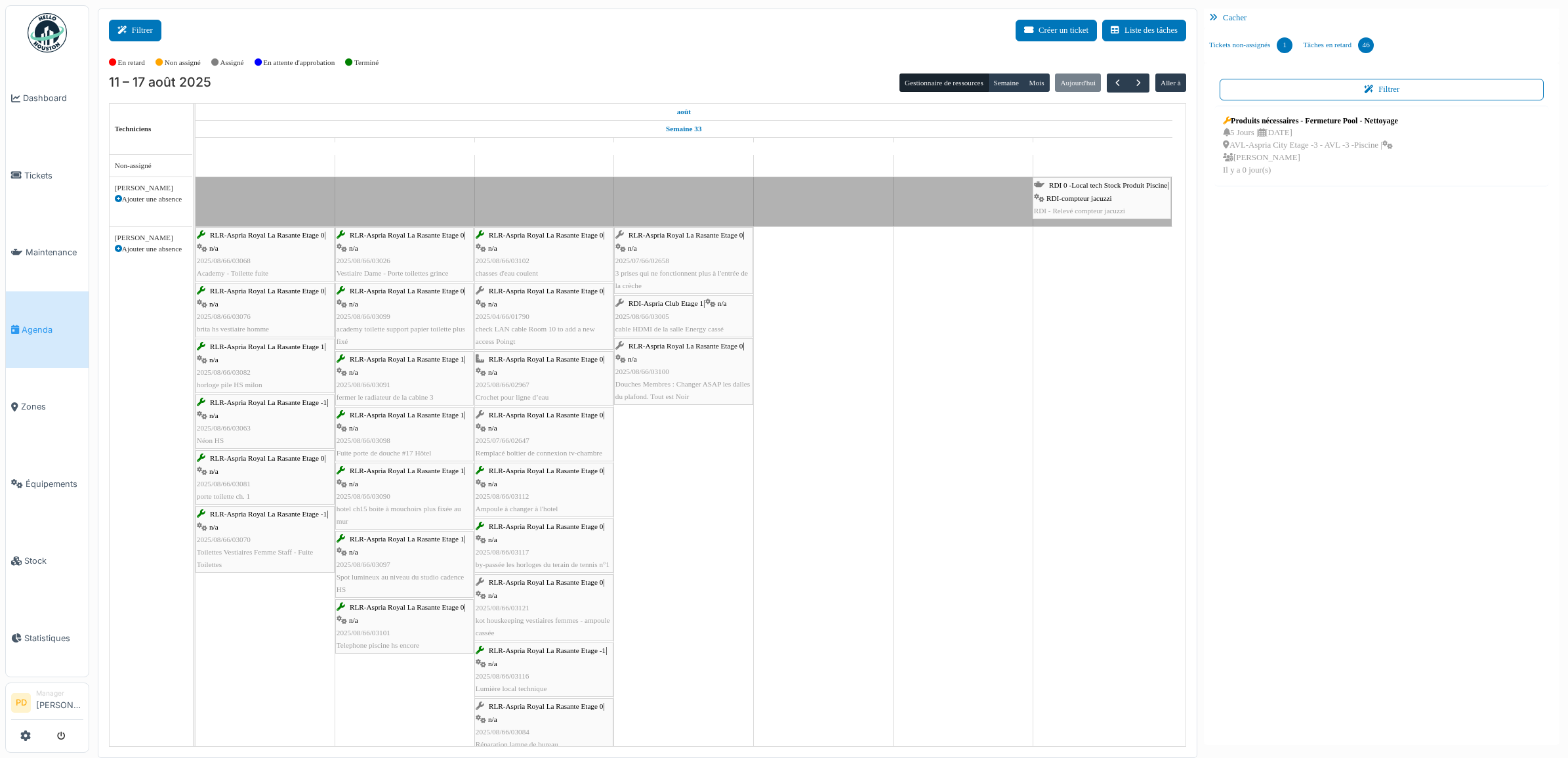
click at [151, 36] on button "Filtrer" at bounding box center [135, 30] width 53 height 22
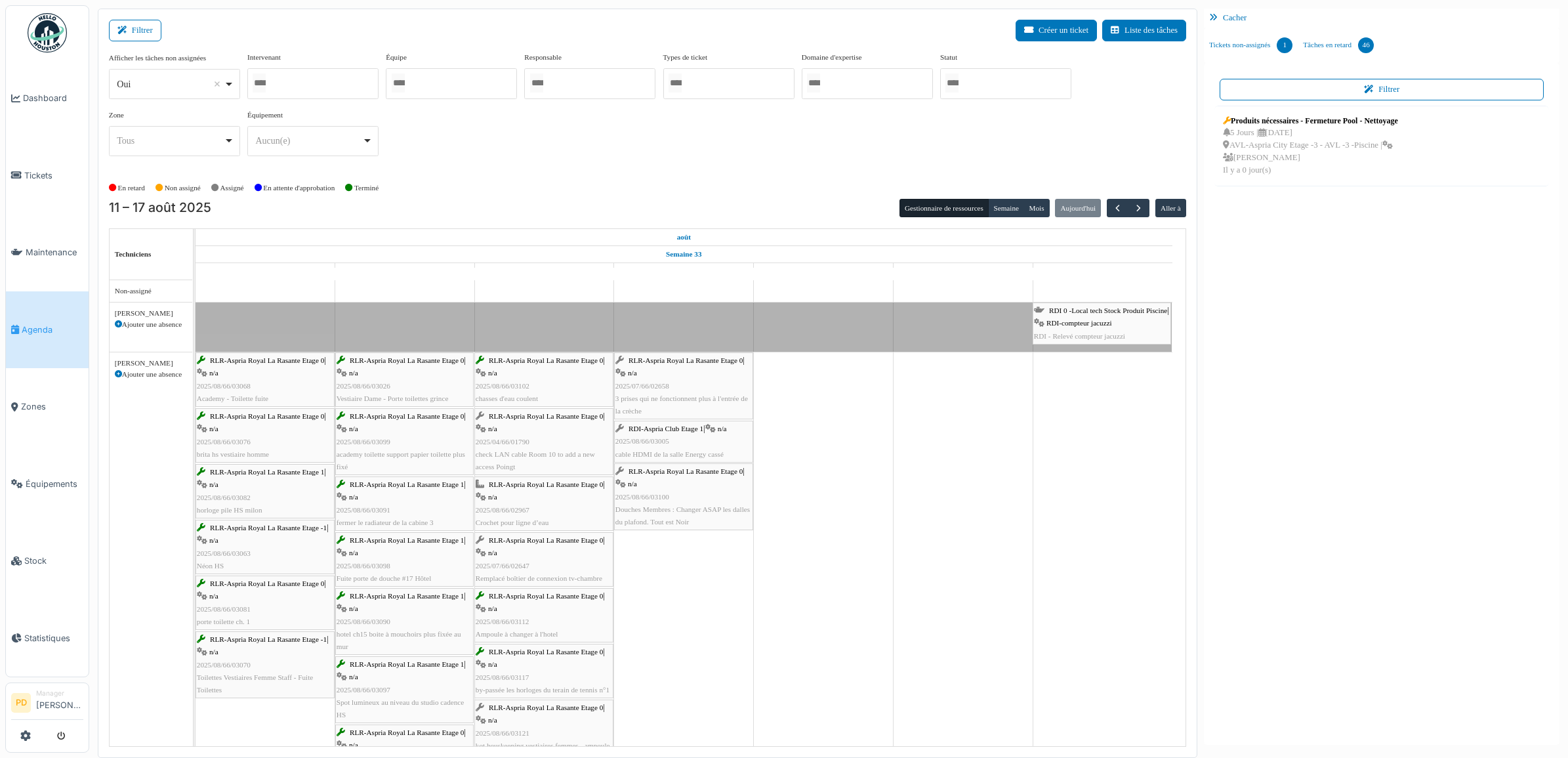
click at [1018, 82] on div at bounding box center [1006, 84] width 131 height 31
